Goal: Task Accomplishment & Management: Manage account settings

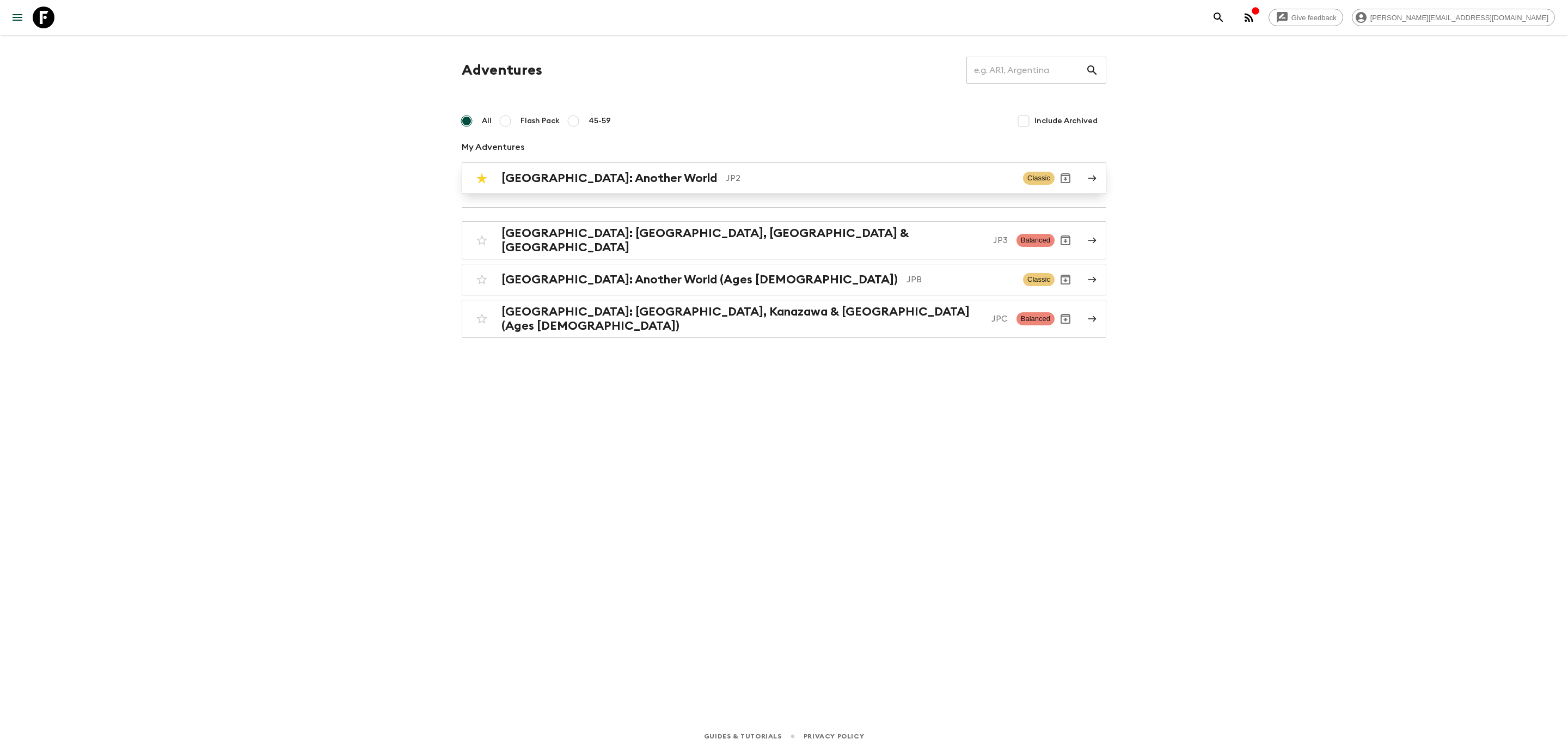
click at [598, 187] on div "Japan: Another World JP2 Classic" at bounding box center [763, 178] width 584 height 22
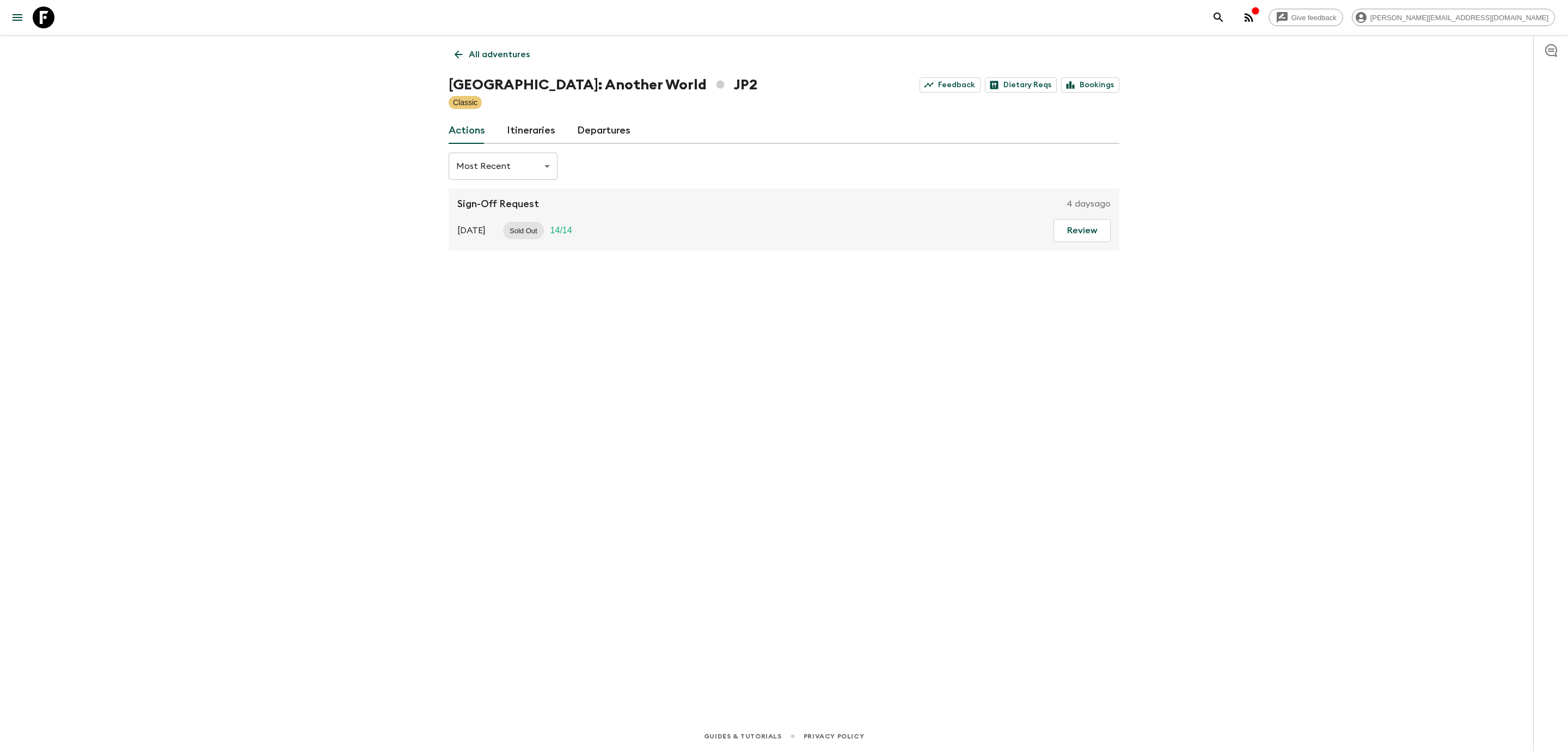
click at [594, 135] on link "Departures" at bounding box center [603, 130] width 53 height 26
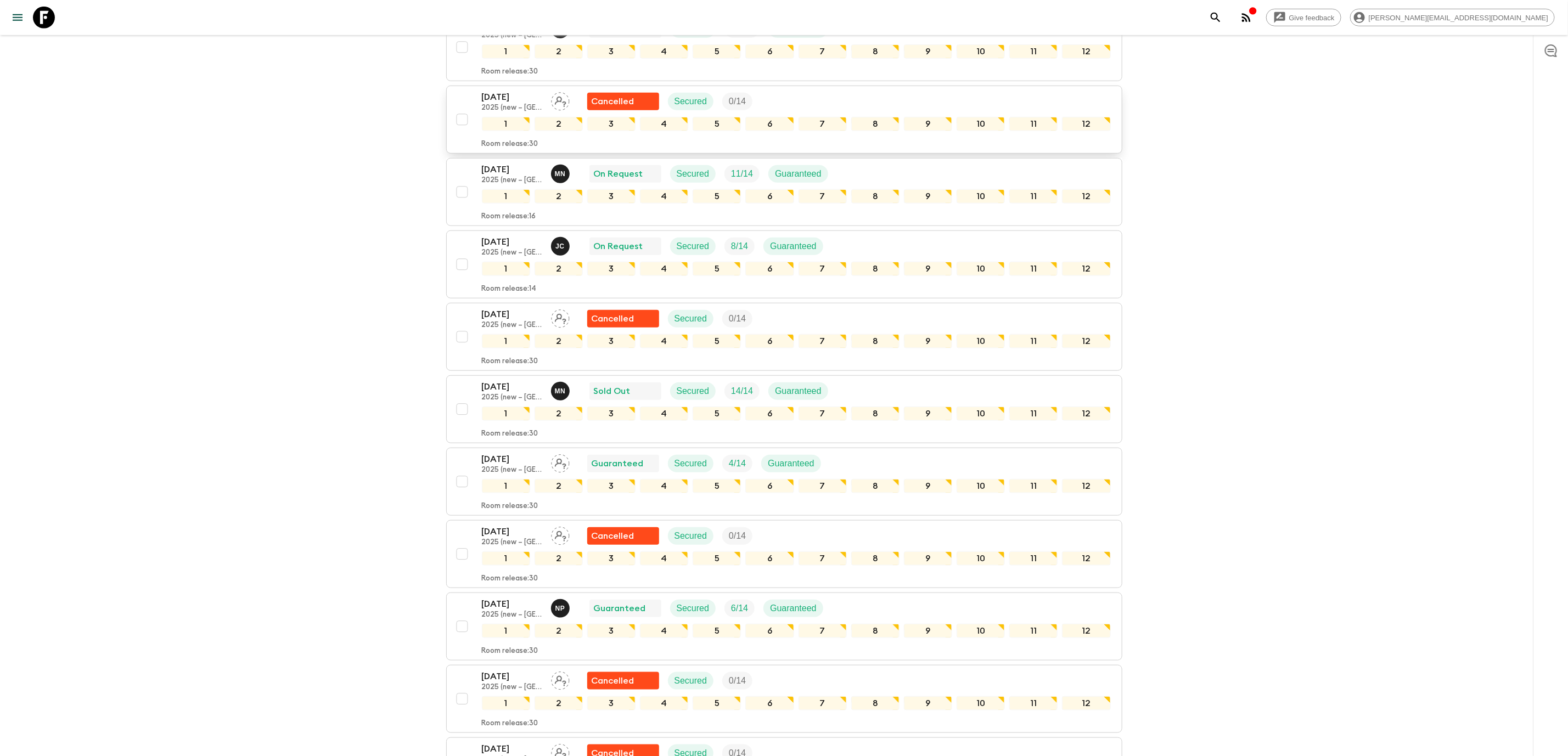
scroll to position [501, 0]
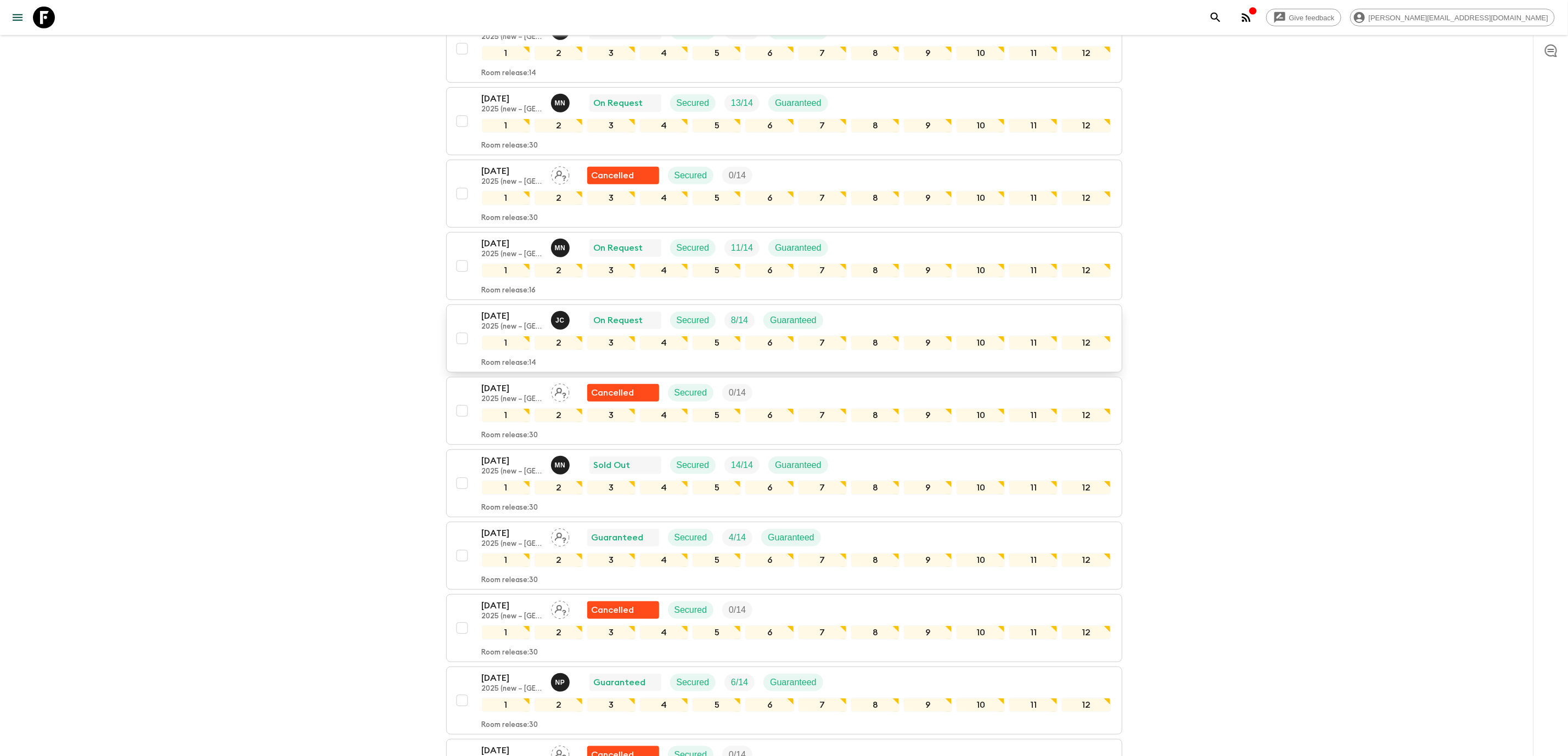
click at [490, 331] on p "2025 (new – Nara)" at bounding box center [512, 327] width 60 height 9
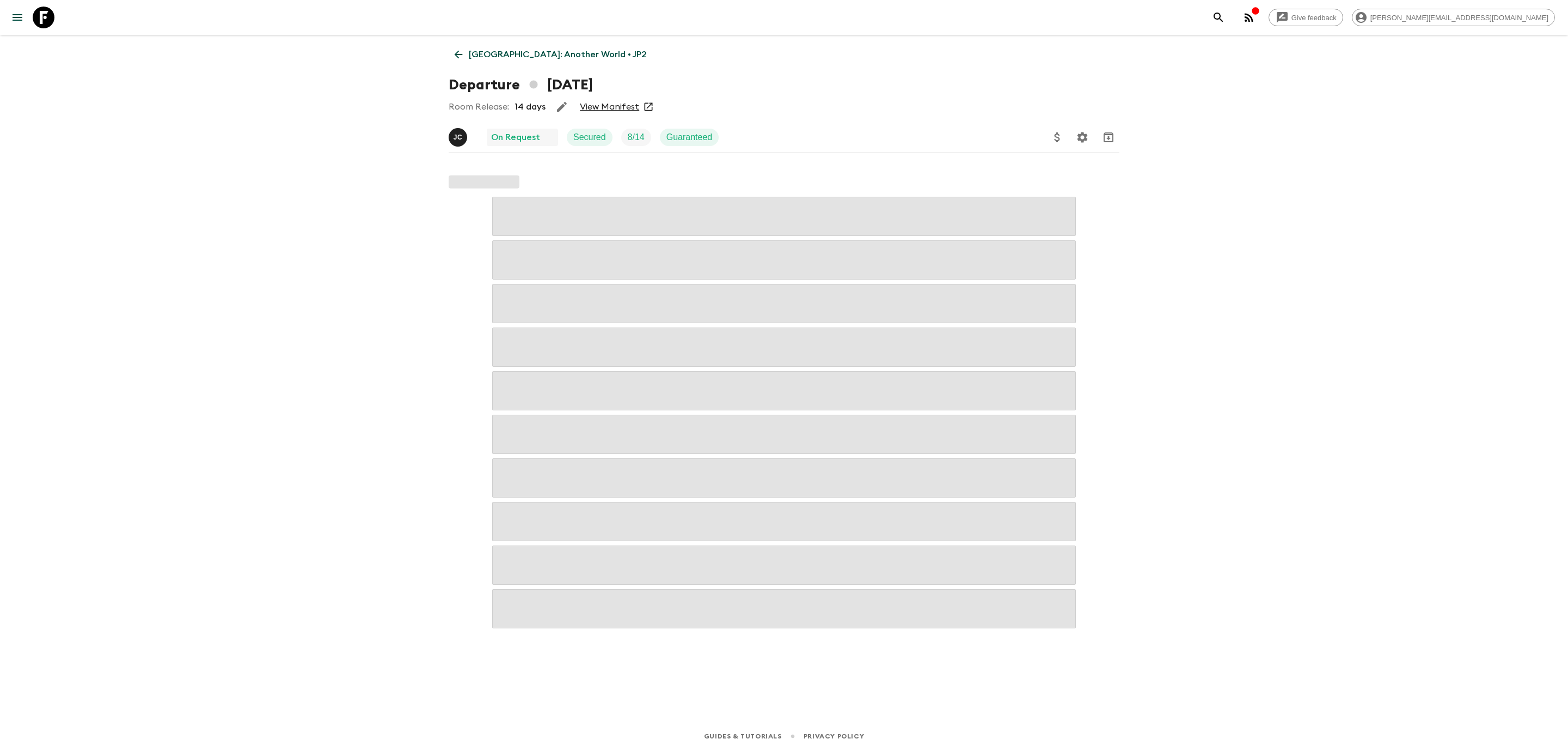
click at [598, 105] on link "View Manifest" at bounding box center [609, 106] width 59 height 11
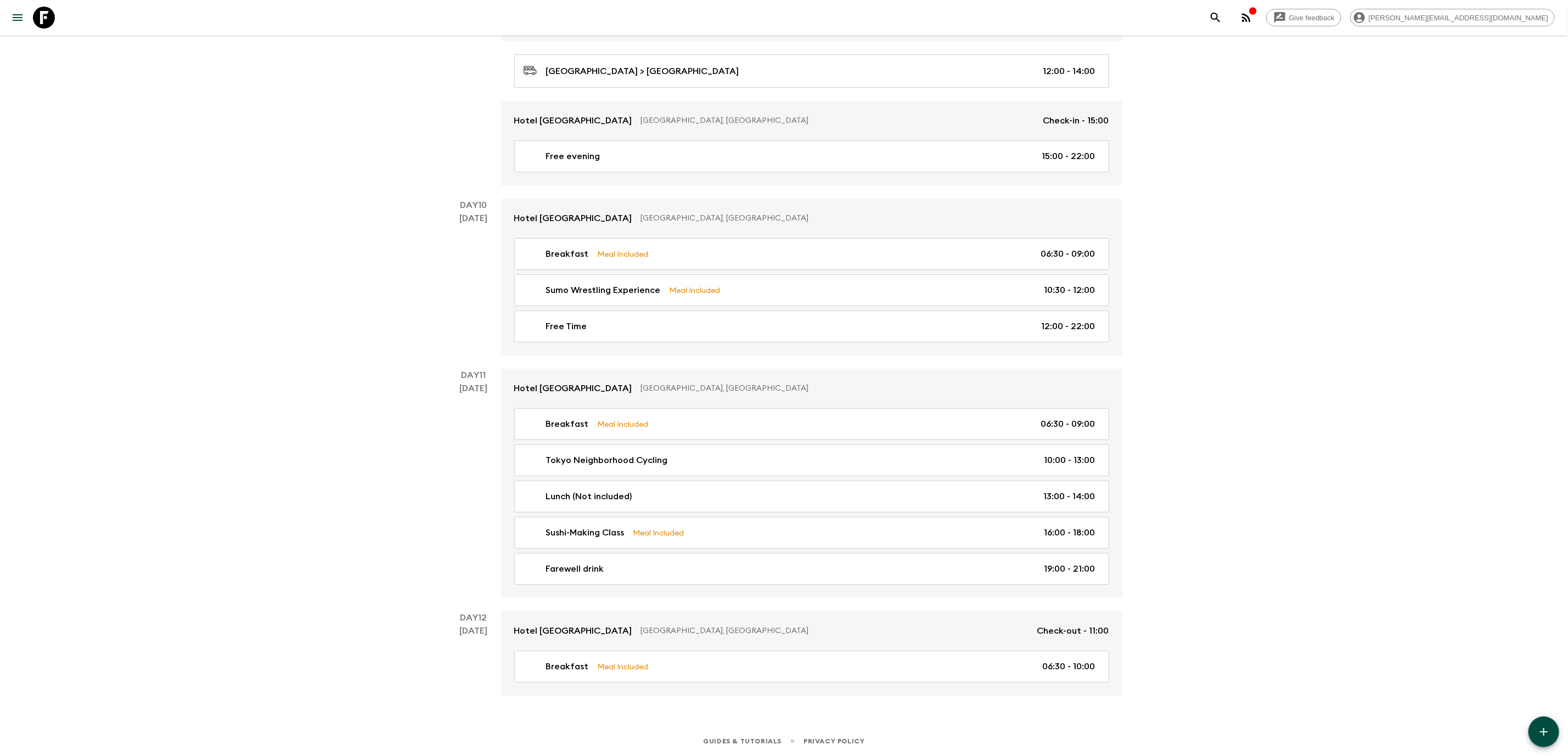
scroll to position [3042, 0]
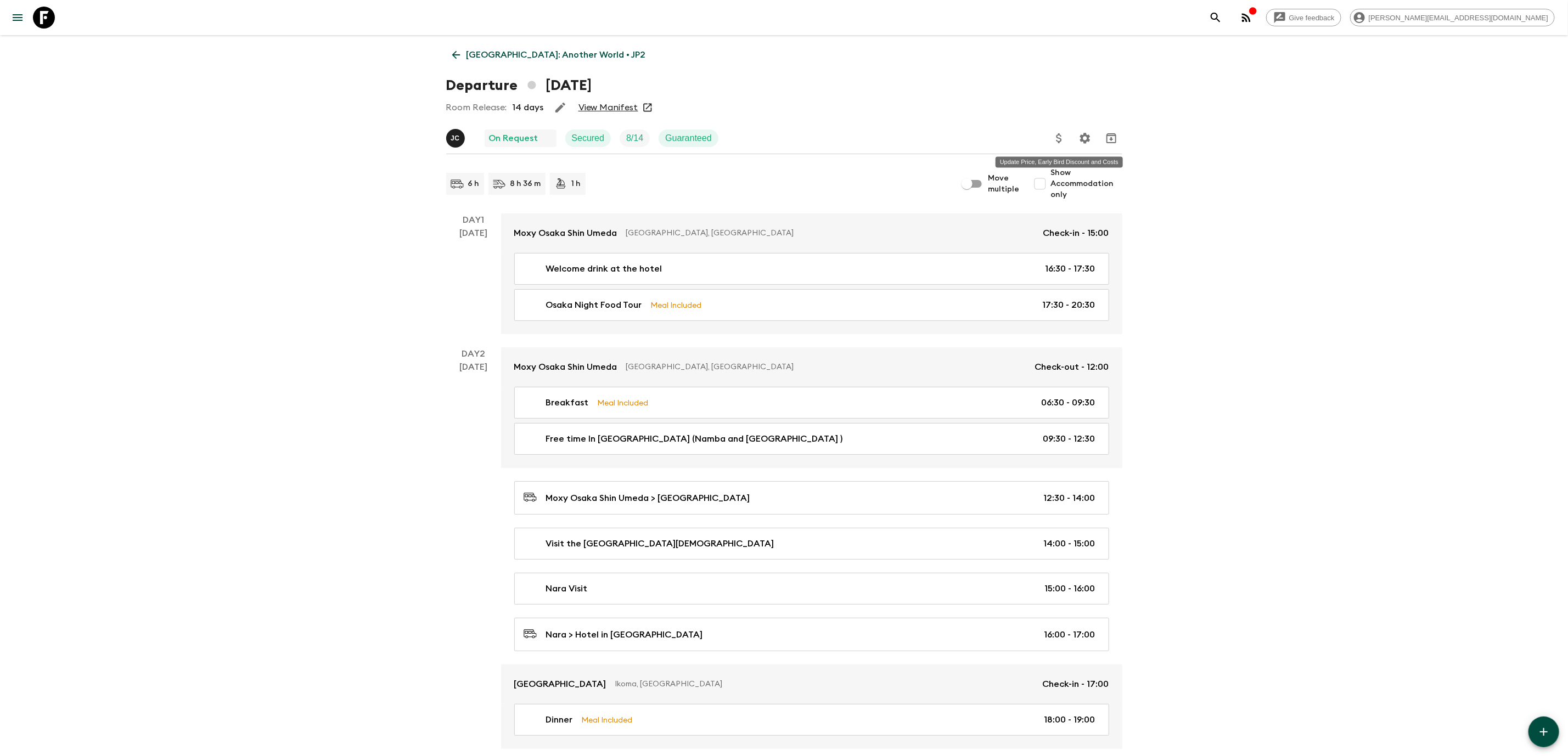
click at [1053, 142] on icon "Update Price, Early Bird Discount and Costs" at bounding box center [1059, 138] width 13 height 13
click at [1132, 166] on li "Update Passenger Costs" at bounding box center [1116, 157] width 127 height 17
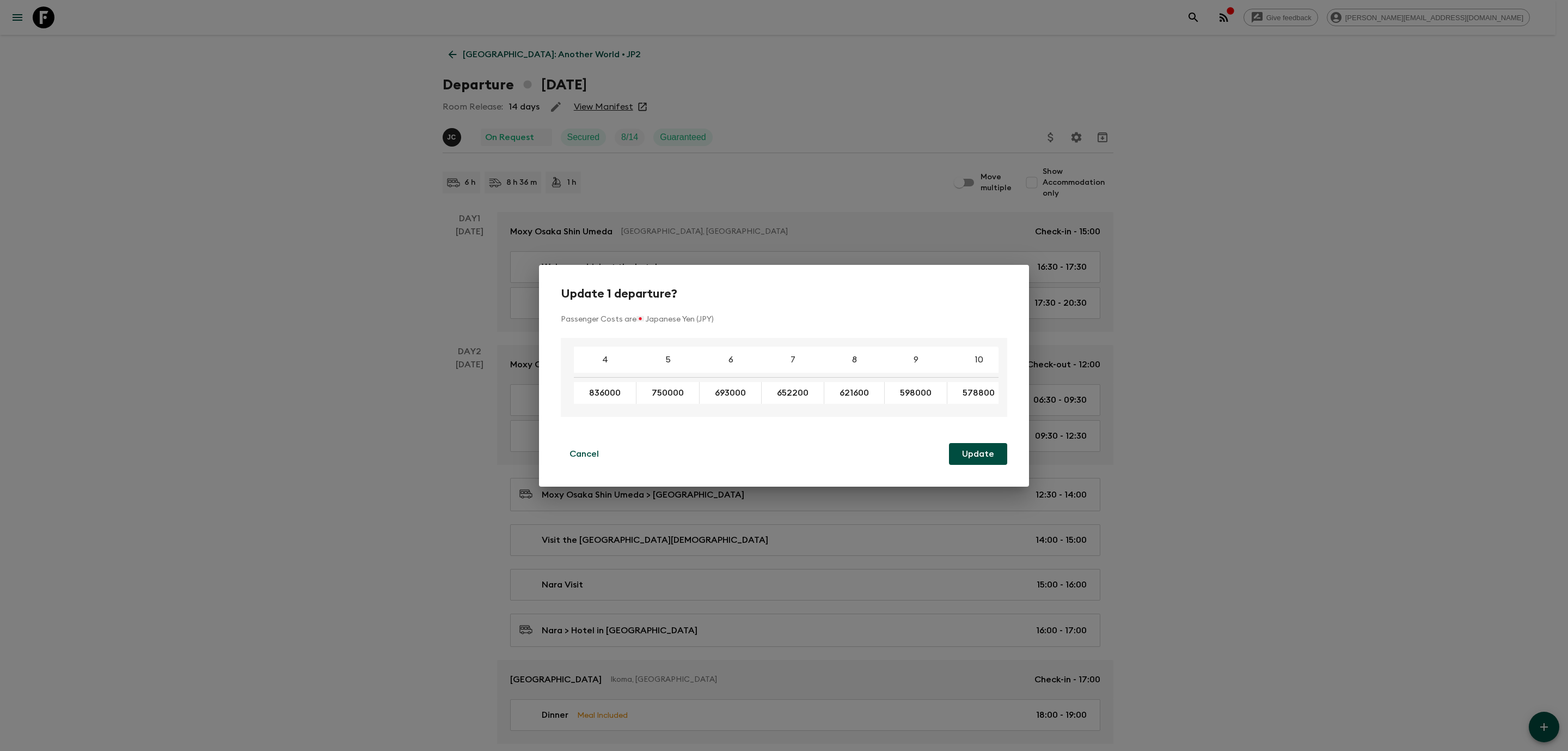
drag, startPoint x: 579, startPoint y: 462, endPoint x: 1009, endPoint y: 241, distance: 483.5
click at [588, 462] on button "Cancel" at bounding box center [584, 453] width 47 height 22
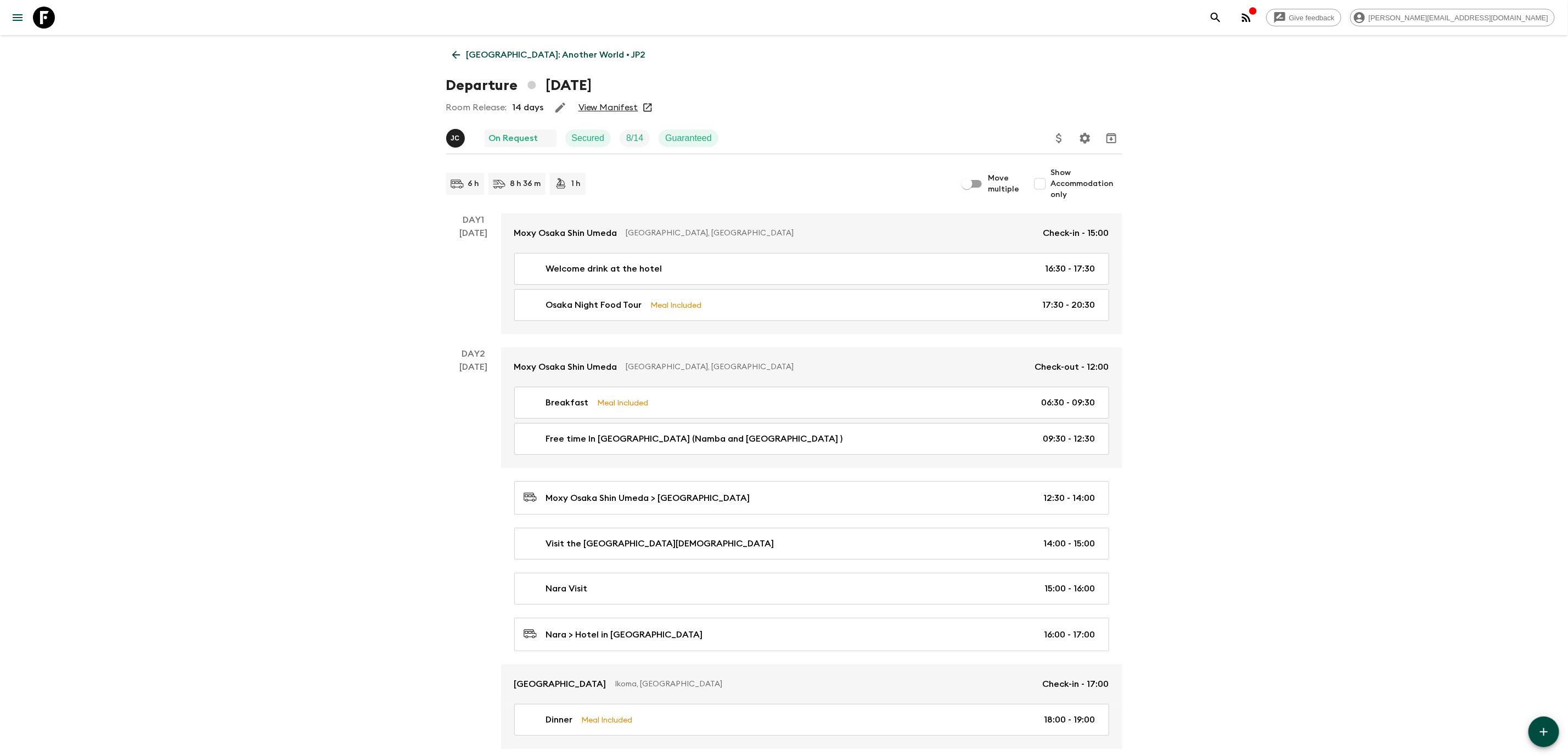
click at [1063, 148] on div at bounding box center [1085, 138] width 74 height 22
click at [1062, 142] on icon "Update Price, Early Bird Discount and Costs" at bounding box center [1059, 138] width 13 height 13
click at [1099, 176] on li "Update Extras Costs" at bounding box center [1116, 175] width 127 height 17
